Goal: Information Seeking & Learning: Check status

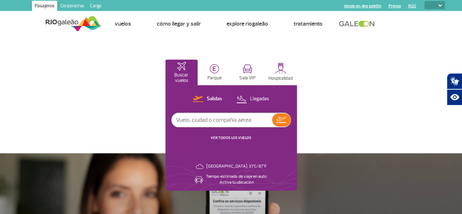
click at [454, 20] on header "Pasajeros Corporativo Cargo tienda on-line galeOn Prensa RQS PT ENG ESP Página …" at bounding box center [231, 18] width 462 height 36
click at [440, 5] on img at bounding box center [440, 5] width 4 height 2
click at [444, 7] on select "PT ENG ESP" at bounding box center [434, 5] width 20 height 8
select select "pt-BR"
click at [424, 1] on select "PT ENG ESP" at bounding box center [434, 5] width 20 height 8
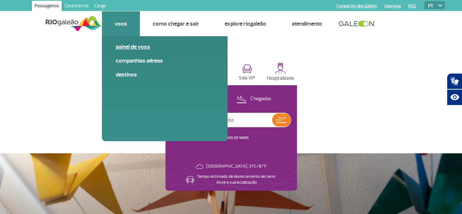
click at [130, 45] on link "Painel de voos" at bounding box center [165, 47] width 98 height 8
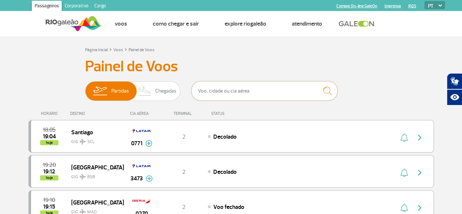
click at [245, 92] on input "text" at bounding box center [264, 90] width 146 height 19
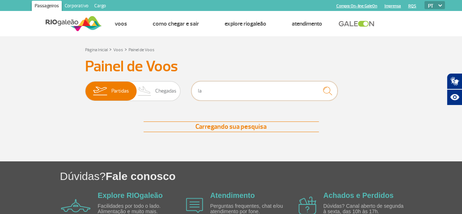
type input "l"
type input "9"
type input "l"
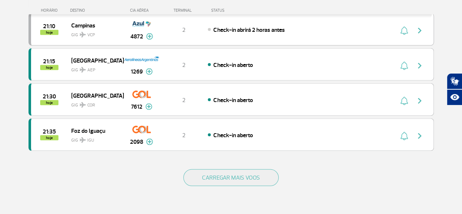
scroll to position [657, 0]
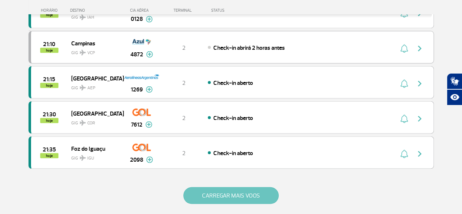
click at [241, 187] on button "CARREGAR MAIS VOOS" at bounding box center [230, 195] width 95 height 17
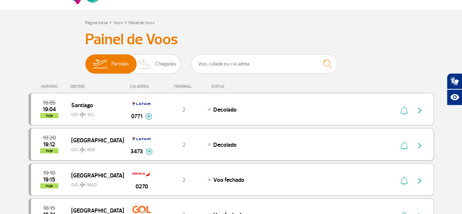
scroll to position [0, 0]
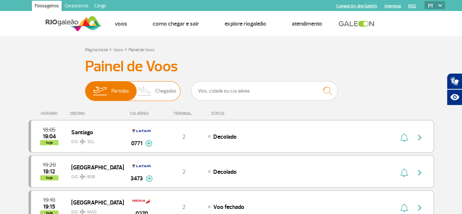
click at [156, 95] on span "Chegadas" at bounding box center [165, 90] width 21 height 19
click at [85, 87] on input "Partidas Chegadas" at bounding box center [85, 87] width 0 height 0
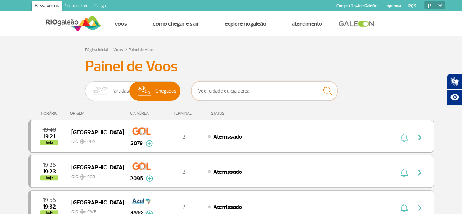
click at [218, 89] on input "text" at bounding box center [264, 90] width 146 height 19
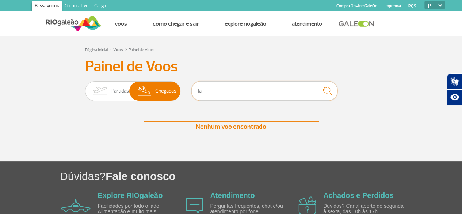
type input "l"
type input "9"
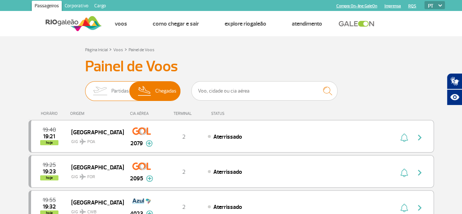
click at [113, 87] on span "Partidas" at bounding box center [120, 90] width 18 height 19
click at [85, 87] on input "Partidas Chegadas" at bounding box center [85, 87] width 0 height 0
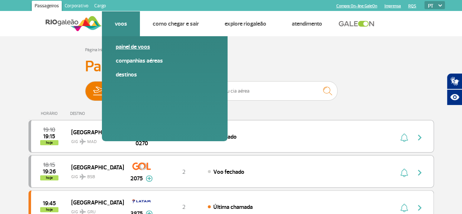
click at [134, 49] on link "Painel de voos" at bounding box center [165, 47] width 98 height 8
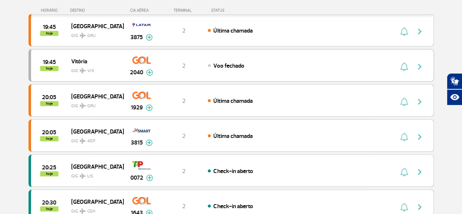
scroll to position [146, 0]
